Goal: Information Seeking & Learning: Learn about a topic

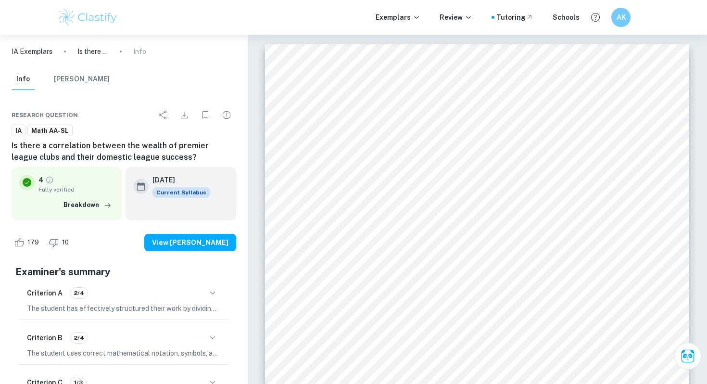
click at [101, 28] on div "Exemplars Review Tutoring Schools AK" at bounding box center [353, 17] width 707 height 35
click at [101, 24] on img at bounding box center [87, 17] width 61 height 19
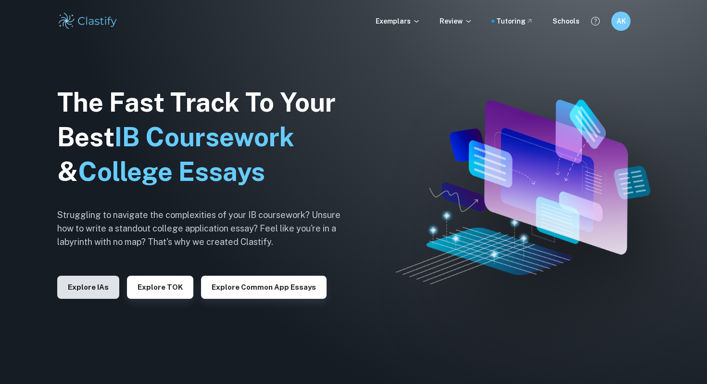
click at [97, 291] on button "Explore IAs" at bounding box center [88, 287] width 62 height 23
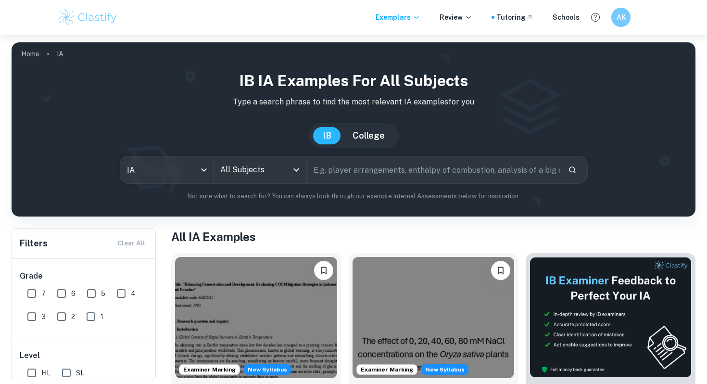
click at [330, 179] on input "text" at bounding box center [434, 169] width 254 height 27
click at [340, 171] on input "populaton" at bounding box center [422, 169] width 231 height 27
type input "population"
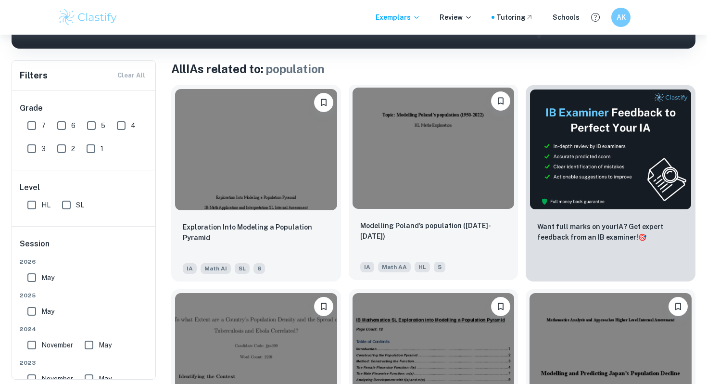
scroll to position [171, 0]
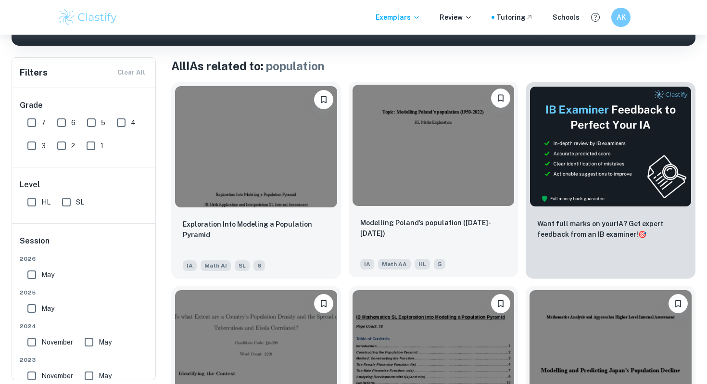
click at [424, 235] on div "Modelling Poland’s population ([DATE]-[DATE])" at bounding box center [433, 233] width 147 height 33
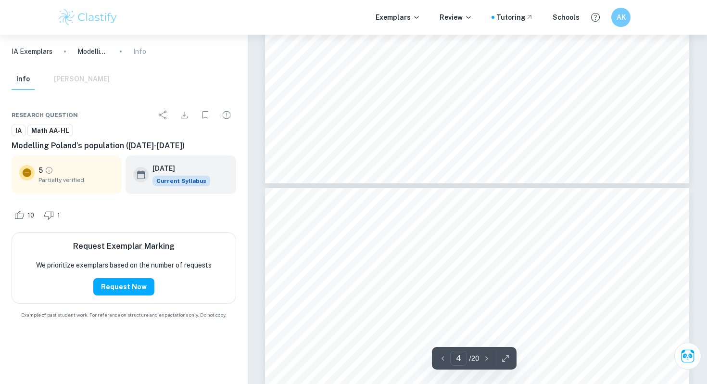
type input "5"
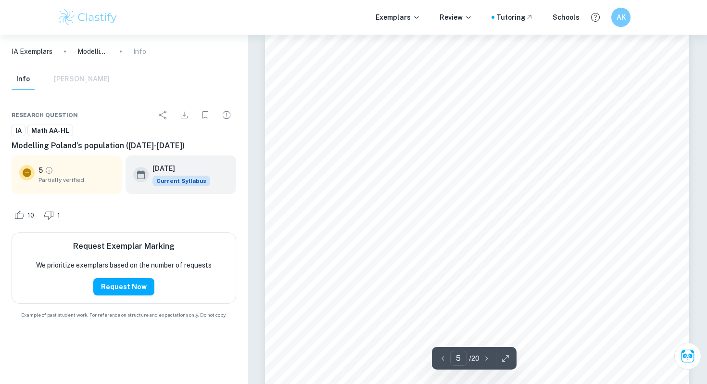
scroll to position [2517, 0]
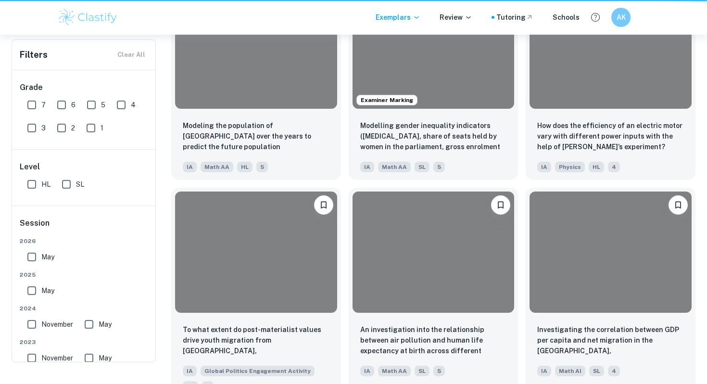
scroll to position [171, 0]
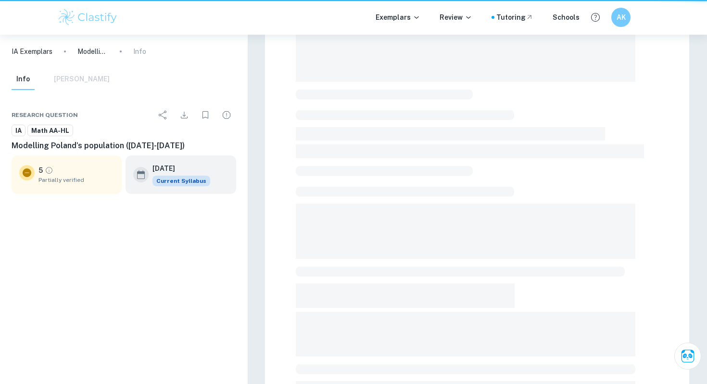
scroll to position [261, 0]
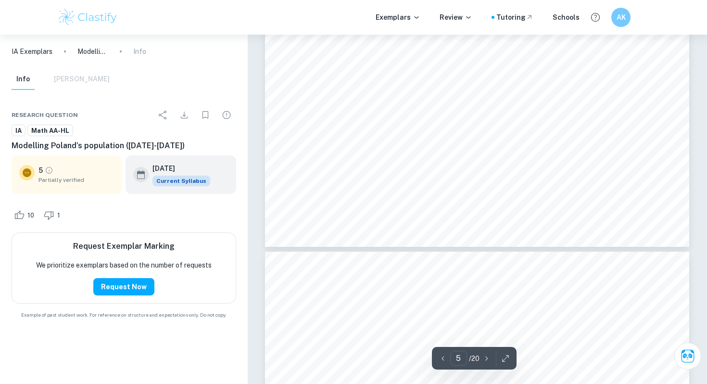
type input "6"
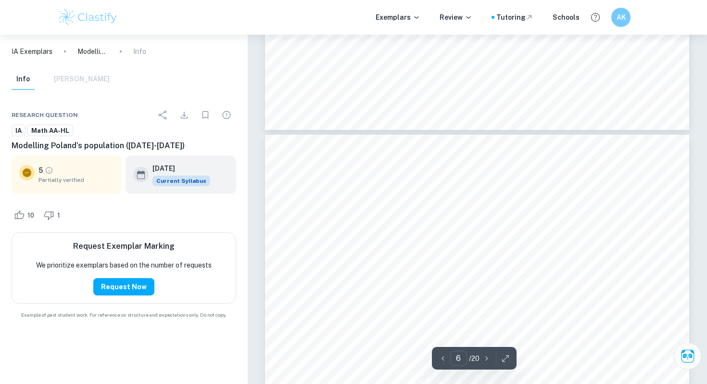
scroll to position [3070, 0]
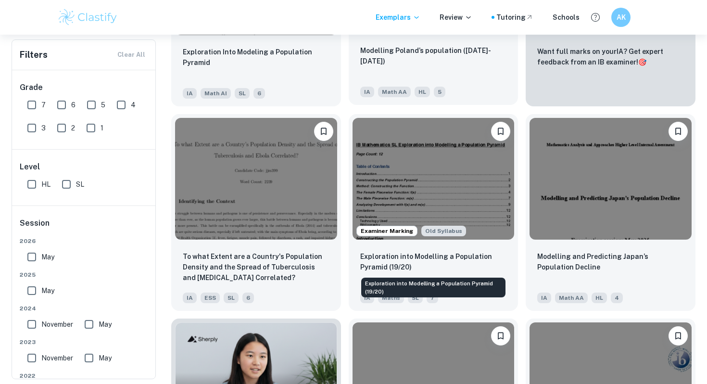
scroll to position [352, 0]
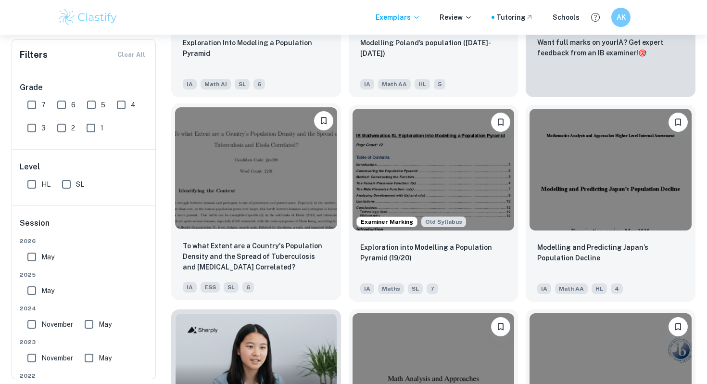
click at [268, 200] on img at bounding box center [256, 167] width 162 height 121
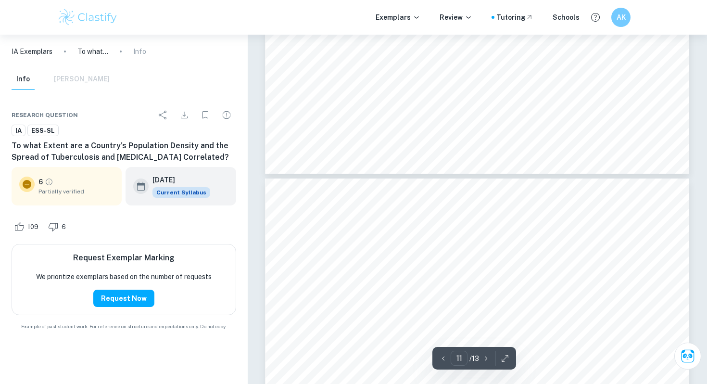
type input "12"
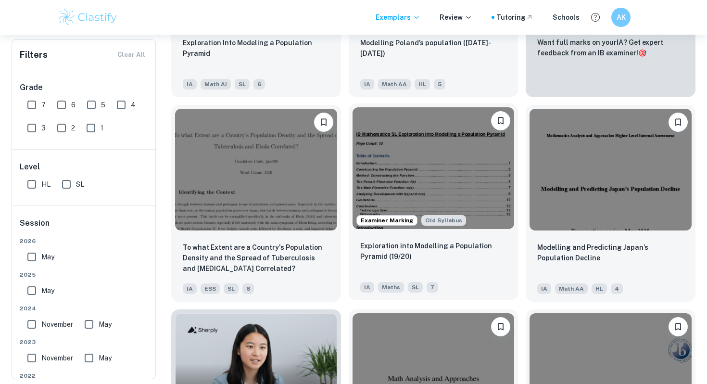
scroll to position [365, 0]
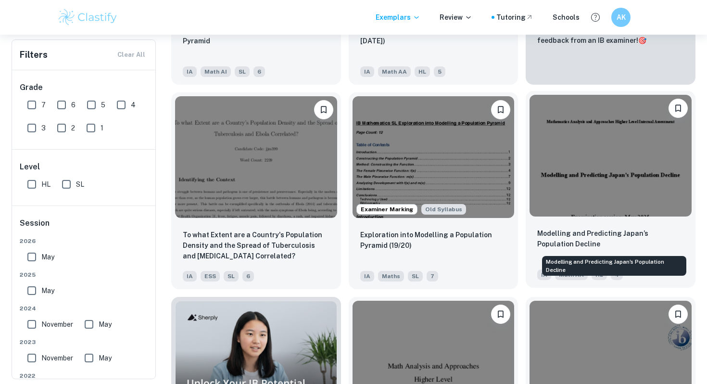
click at [572, 242] on p "Modelling and Predicting Japan’s Population Decline" at bounding box center [610, 238] width 147 height 21
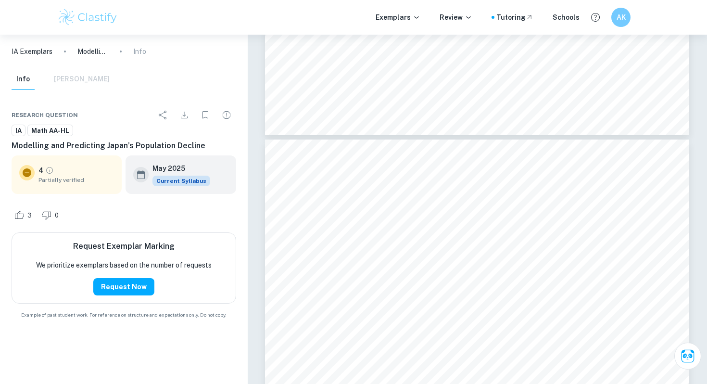
scroll to position [2996, 0]
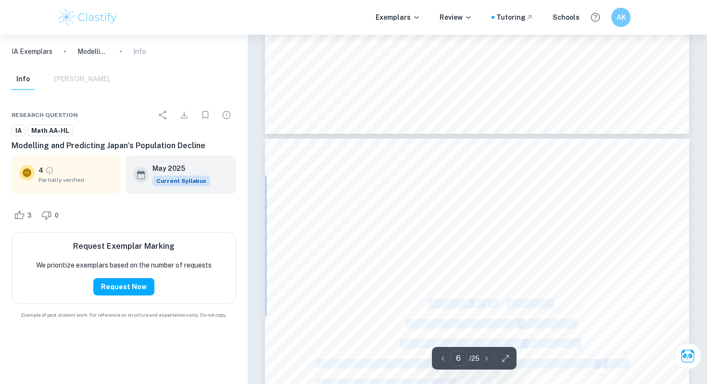
drag, startPoint x: 475, startPoint y: 305, endPoint x: 511, endPoint y: 305, distance: 35.1
click at [511, 305] on span "(Equation 1.1.1)" at bounding box center [523, 304] width 58 height 9
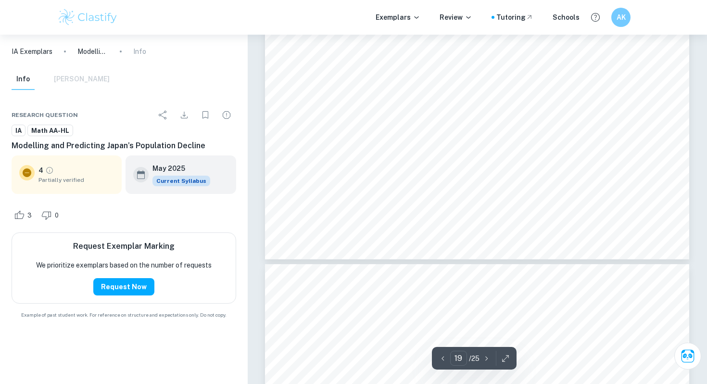
scroll to position [11367, 0]
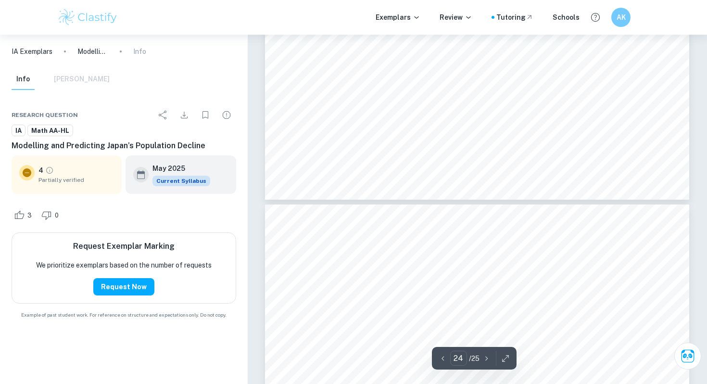
type input "25"
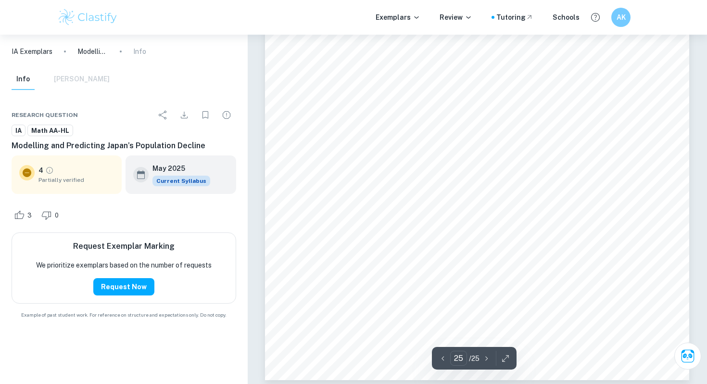
scroll to position [14842, 0]
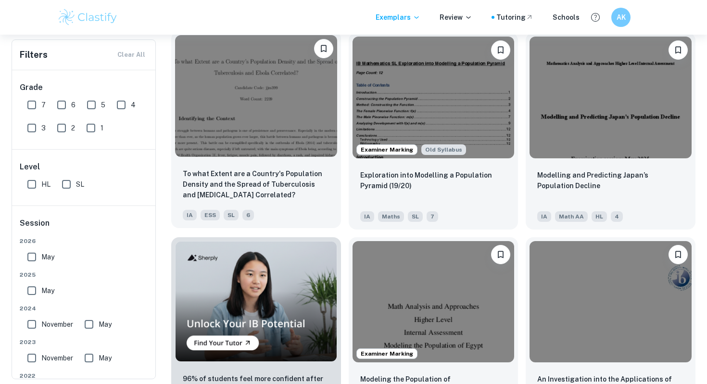
scroll to position [589, 0]
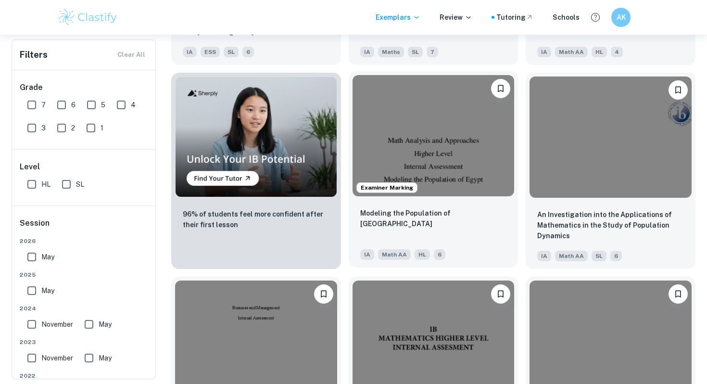
click at [420, 158] on img at bounding box center [434, 135] width 162 height 121
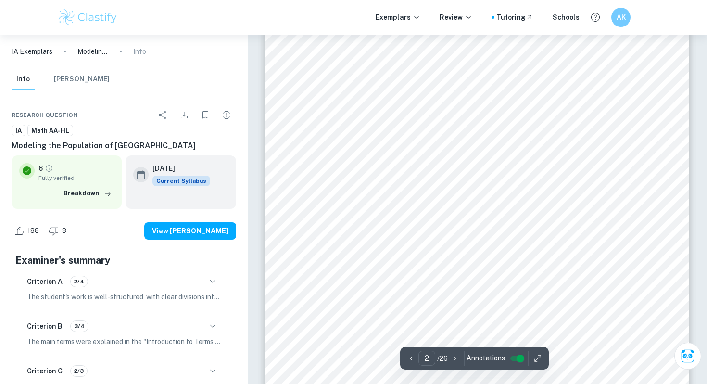
scroll to position [638, 0]
click at [339, 109] on span "INTRODUCTION...................................................................…" at bounding box center [477, 109] width 325 height 8
click at [343, 141] on div "2 Table of Contents INTRODUCTION...............................................…" at bounding box center [477, 302] width 424 height 549
click at [346, 146] on span "Introduction to Terms and Data&&&&&&&" at bounding box center [392, 146] width 135 height 8
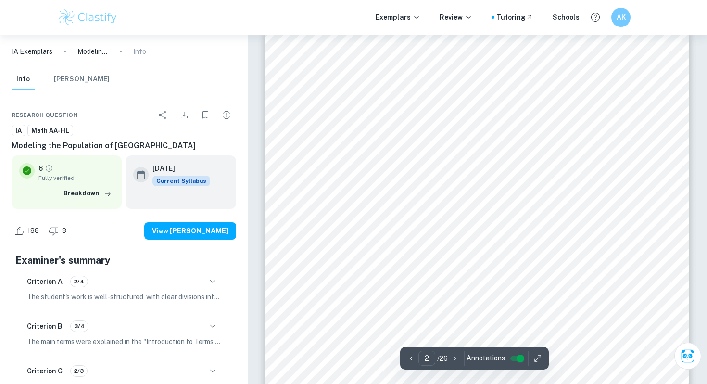
click at [321, 158] on div "2 Table of Contents INTRODUCTION...............................................…" at bounding box center [477, 302] width 424 height 549
click at [345, 311] on div "2 Table of Contents INTRODUCTION...............................................…" at bounding box center [477, 302] width 424 height 549
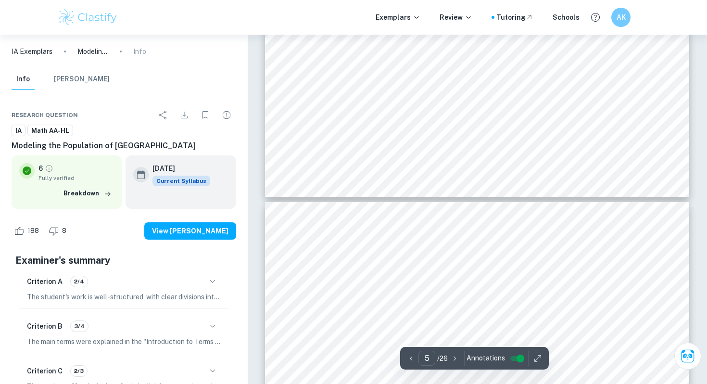
type input "6"
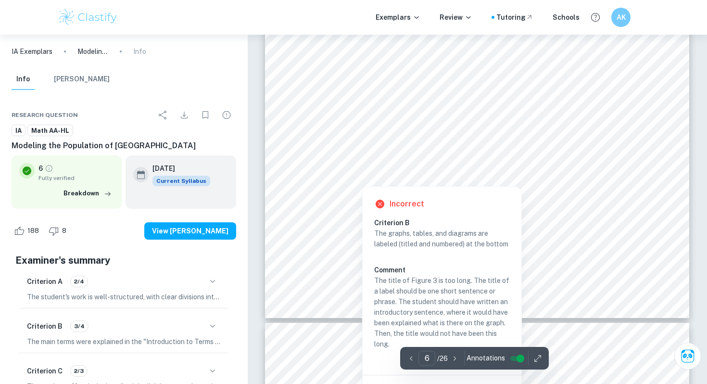
scroll to position [3115, 0]
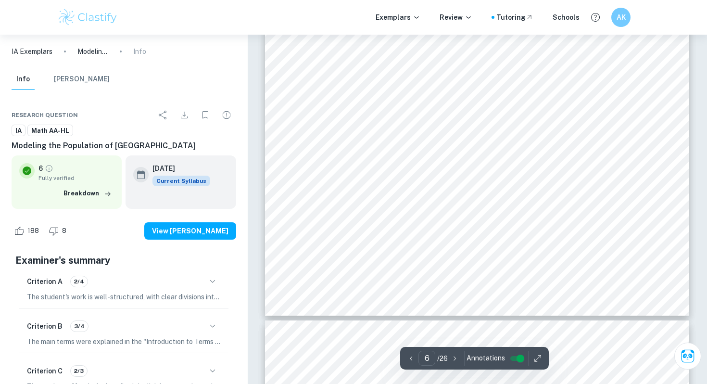
click at [431, 176] on div "4 þ ýÿ ÿ ÿ = þ ýý ÿ 7 þ  ÿ ÿ = þ ýý ÿ 7 þ  Then I will get the value of e c b…" at bounding box center [477, 41] width 424 height 549
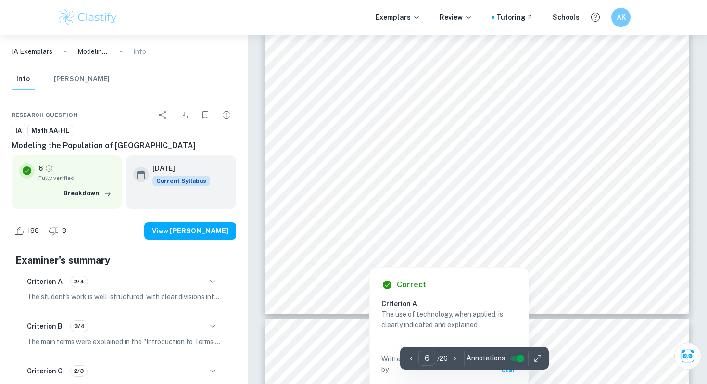
scroll to position [3122, 0]
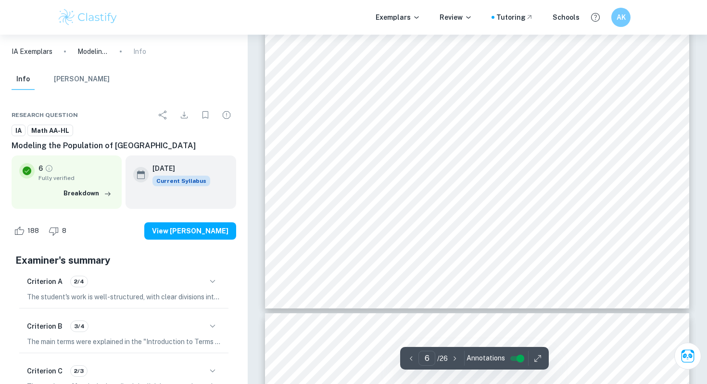
click at [335, 249] on div "4 þ ýÿ ÿ ÿ = þ ýý ÿ 7 þ  ÿ ÿ = þ ýý ÿ 7 þ  Then I will get the value of e c b…" at bounding box center [477, 33] width 424 height 549
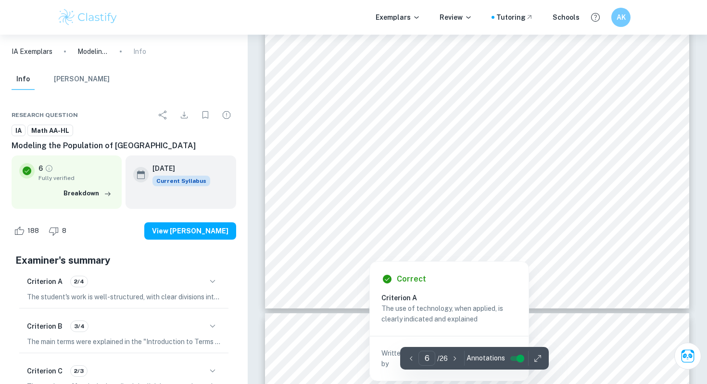
click at [335, 255] on div at bounding box center [369, 255] width 101 height 8
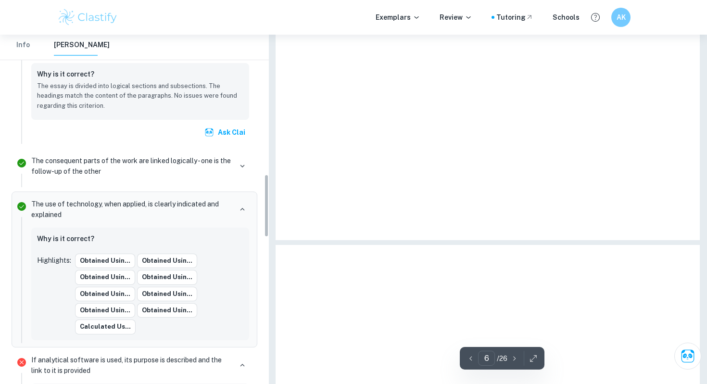
scroll to position [770, 0]
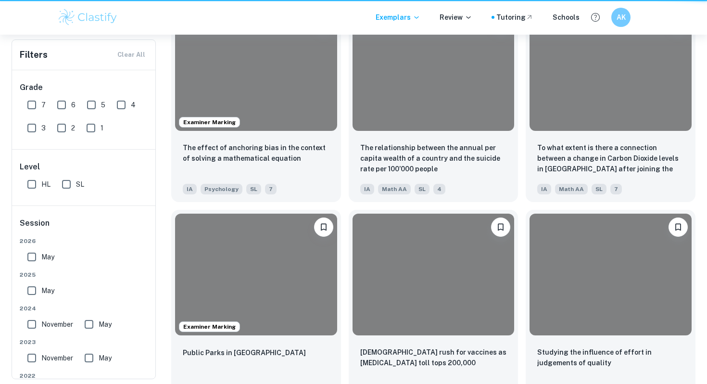
scroll to position [589, 0]
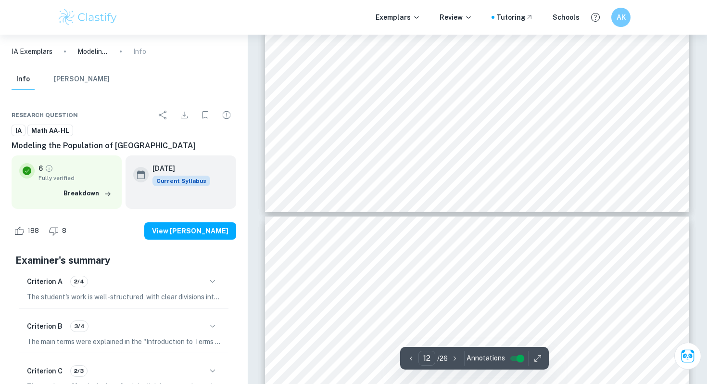
scroll to position [6131, 0]
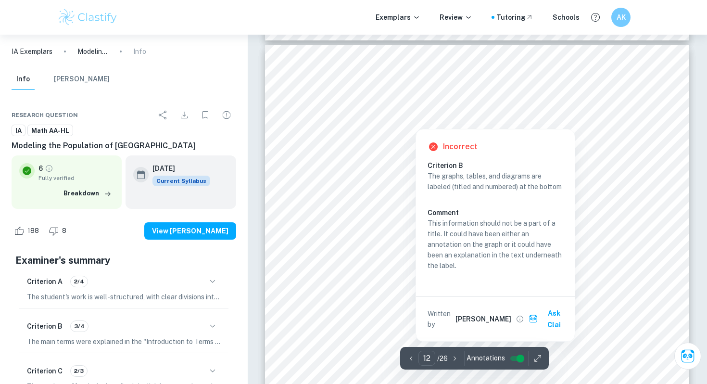
click at [373, 148] on div "10 4 Figure 4: Graph of the logistics equation (the purple line) in comparison …" at bounding box center [477, 319] width 424 height 549
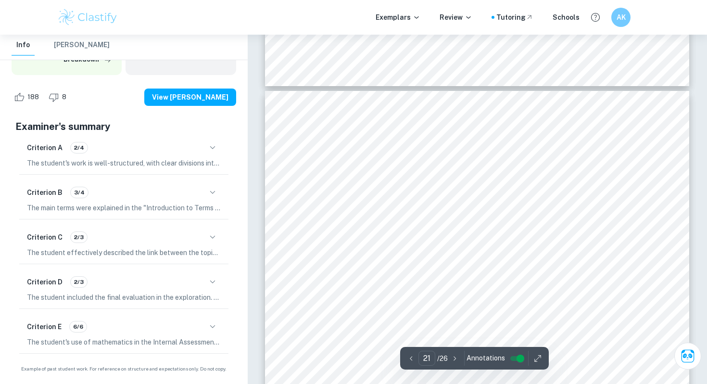
scroll to position [11097, 0]
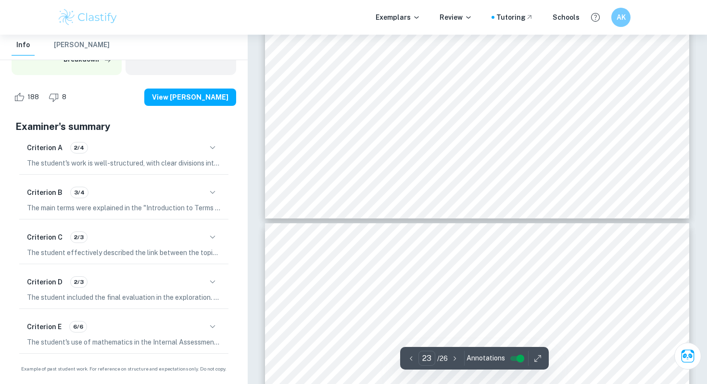
type input "24"
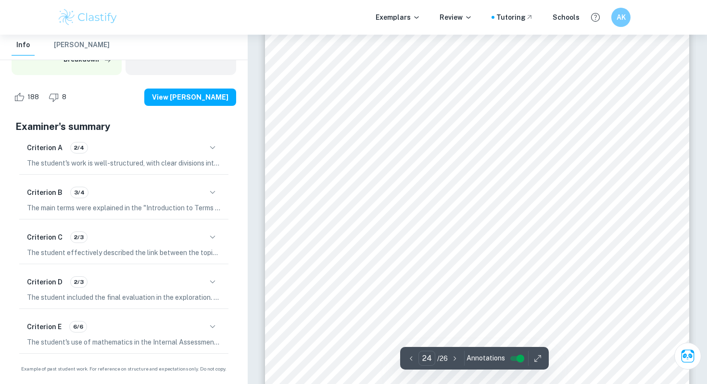
scroll to position [12956, 0]
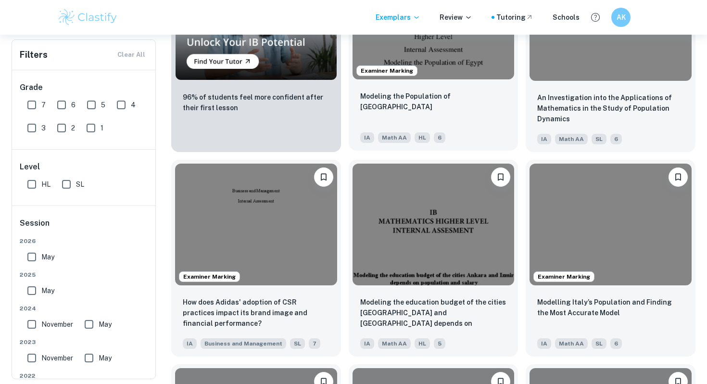
scroll to position [708, 0]
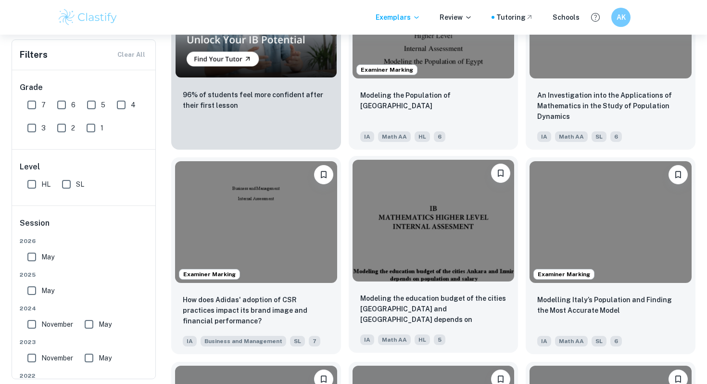
click at [474, 266] on img at bounding box center [434, 220] width 162 height 121
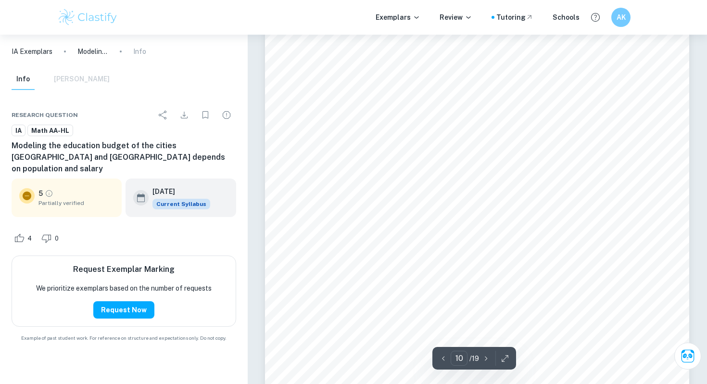
scroll to position [5611, 0]
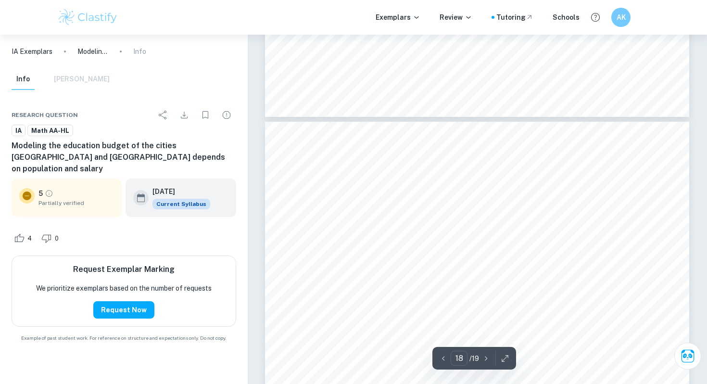
type input "17"
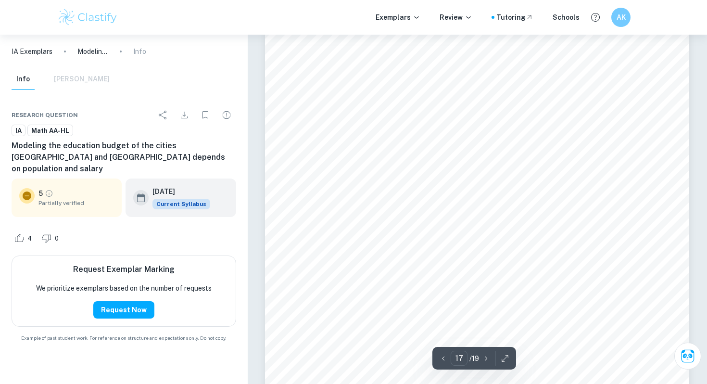
scroll to position [9787, 0]
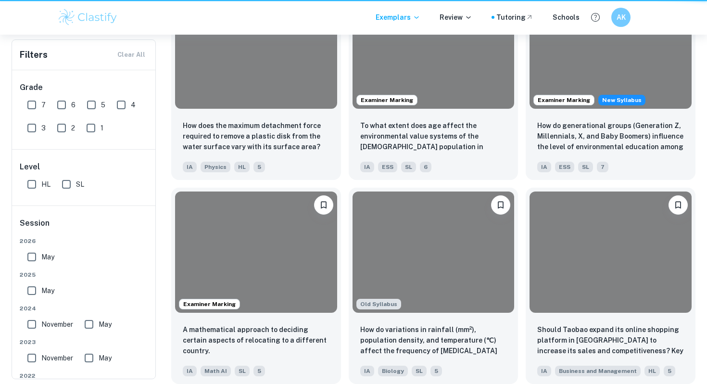
scroll to position [829, 0]
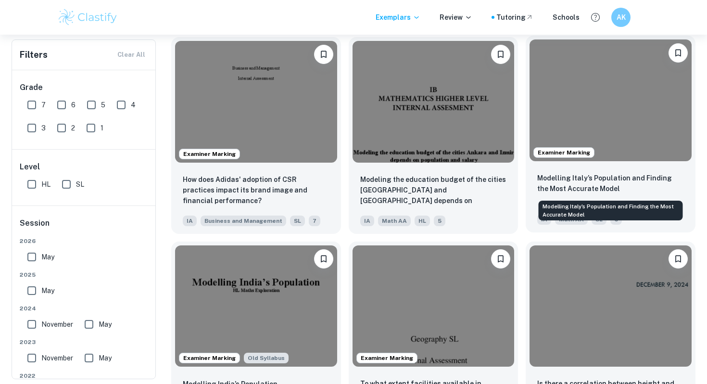
click at [578, 174] on p "Modelling Italy’s Population and Finding the Most Accurate Model" at bounding box center [610, 183] width 147 height 21
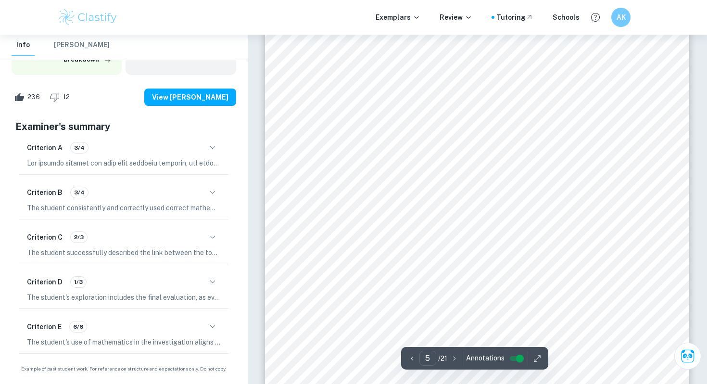
scroll to position [2544, 0]
click at [443, 179] on span "Table 1: Data table for the population of [GEOGRAPHIC_DATA]" at bounding box center [504, 176] width 181 height 7
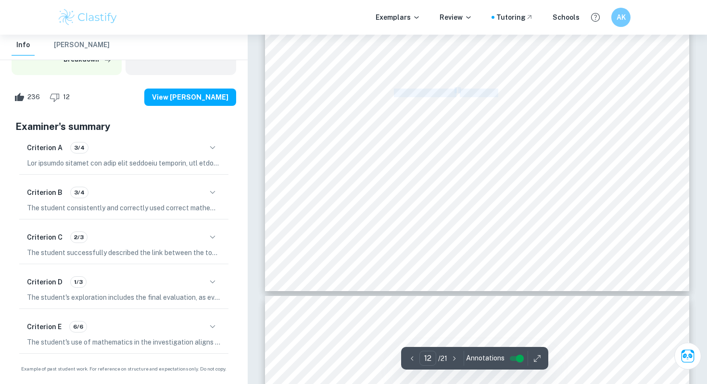
drag, startPoint x: 395, startPoint y: 94, endPoint x: 496, endPoint y: 95, distance: 101.5
copy div "60312599 = ý(0) ! + ý(0) + ý"
click at [533, 116] on p "Ask Clai" at bounding box center [530, 113] width 26 height 11
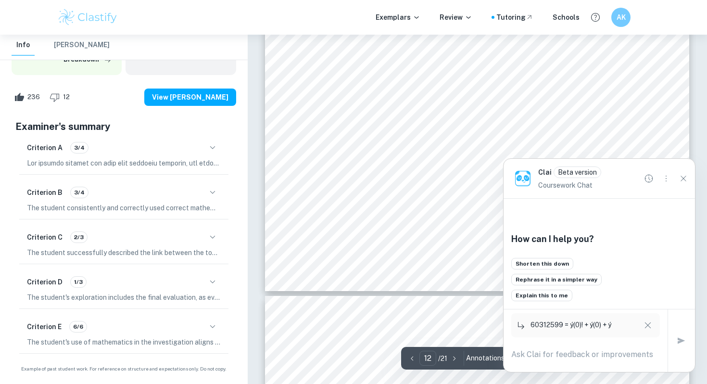
click at [687, 184] on button "Close" at bounding box center [683, 178] width 15 height 15
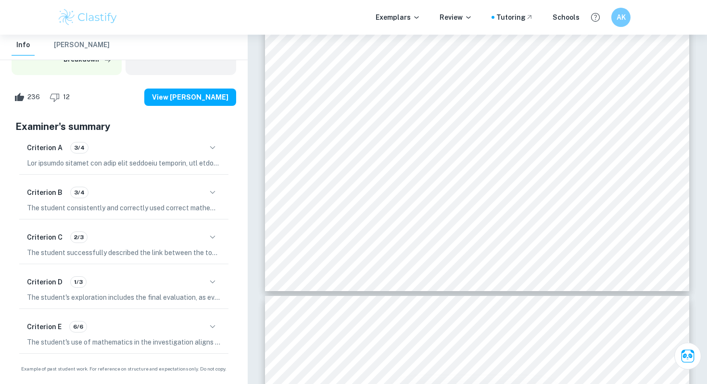
click at [494, 189] on span "60312599 = ý + ý" at bounding box center [477, 188] width 63 height 8
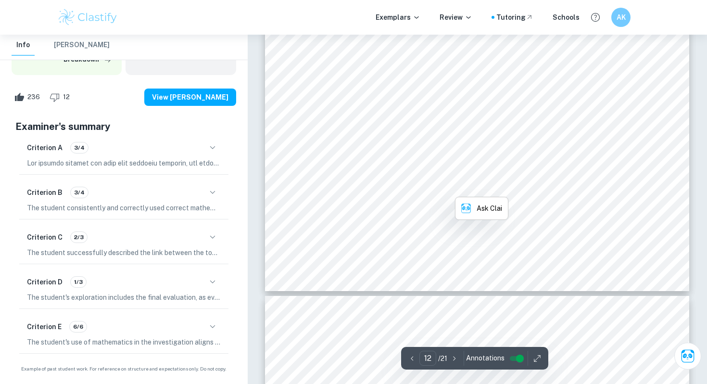
click at [493, 189] on span "60312599 = ý + ý" at bounding box center [477, 188] width 63 height 8
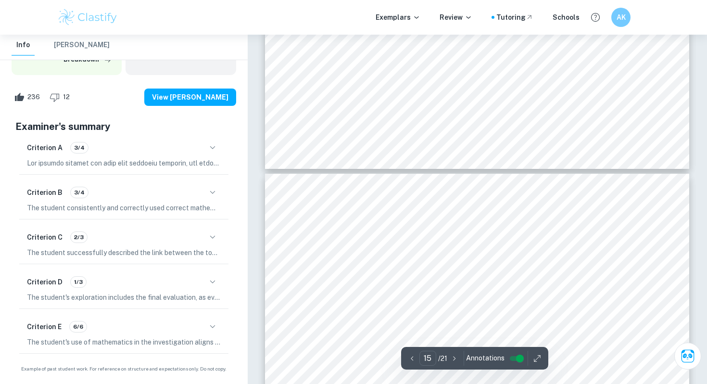
scroll to position [8421, 0]
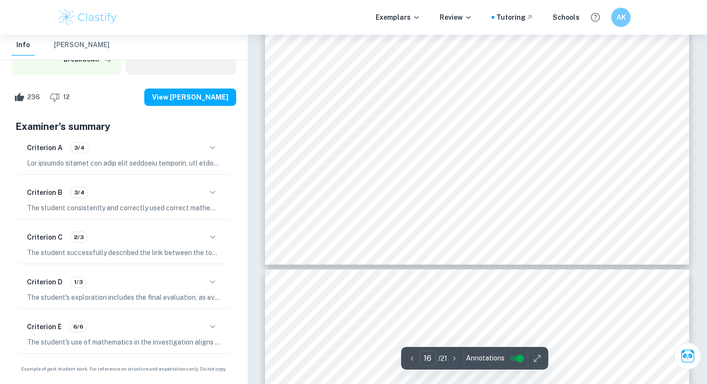
type input "17"
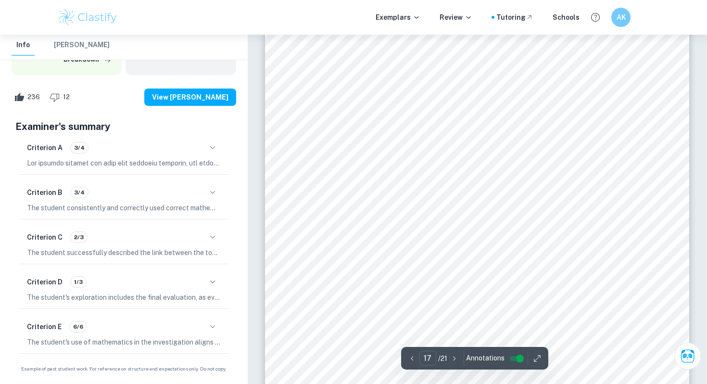
scroll to position [9856, 0]
